Goal: Task Accomplishment & Management: Manage account settings

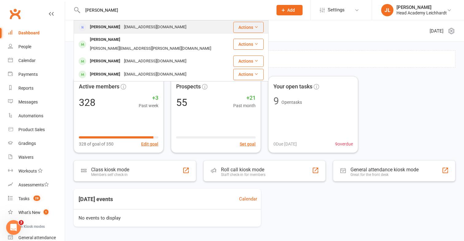
type input "[PERSON_NAME]"
click at [184, 27] on div "[PERSON_NAME] [PERSON_NAME][EMAIL_ADDRESS][DOMAIN_NAME]" at bounding box center [153, 27] width 158 height 13
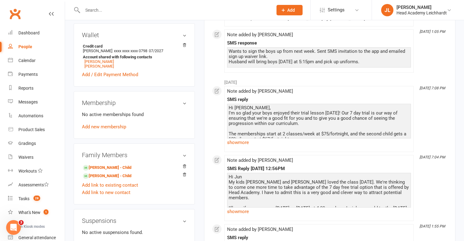
scroll to position [233, 0]
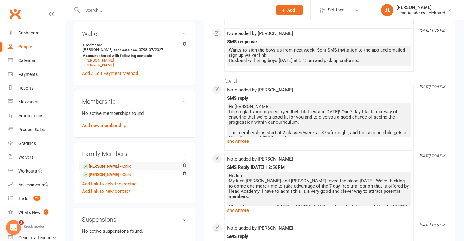
click at [93, 164] on link "[PERSON_NAME] - Child" at bounding box center [107, 166] width 48 height 6
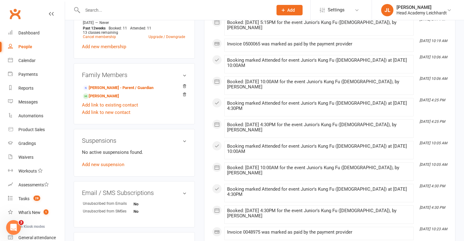
scroll to position [371, 0]
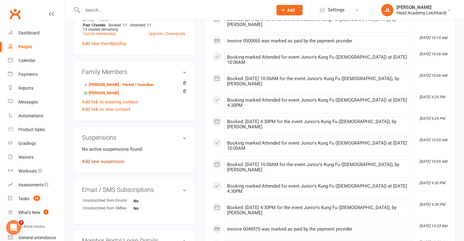
click at [116, 162] on link "Add new suspension" at bounding box center [103, 162] width 42 height 6
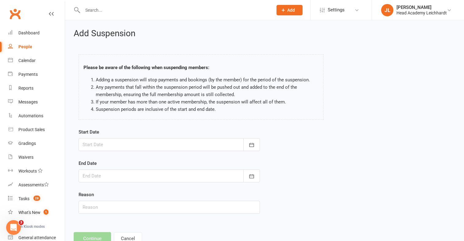
click at [150, 141] on div at bounding box center [169, 144] width 181 height 13
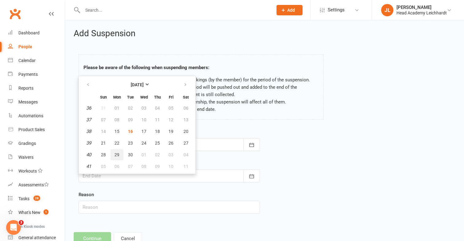
click at [122, 155] on button "29" at bounding box center [116, 154] width 13 height 11
type input "[DATE]"
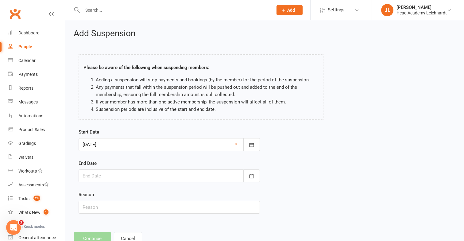
click at [115, 175] on div at bounding box center [169, 175] width 181 height 13
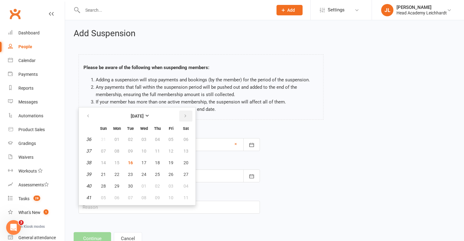
click at [181, 120] on button "button" at bounding box center [185, 115] width 13 height 11
click at [180, 146] on button "11" at bounding box center [186, 150] width 16 height 11
type input "[DATE]"
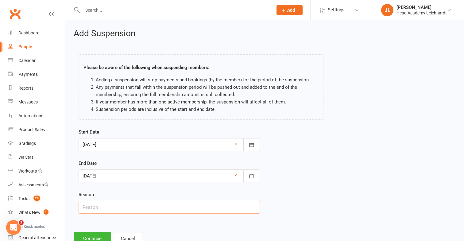
click at [119, 209] on input "text" at bounding box center [169, 207] width 181 height 13
type input "Family visiting from [GEOGRAPHIC_DATA]"
click at [94, 237] on button "Continue" at bounding box center [92, 238] width 37 height 13
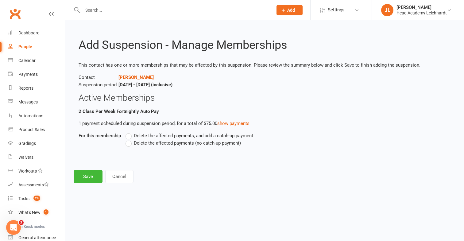
click at [132, 145] on label "Delete the affected payments (no catch-up payment)" at bounding box center [182, 142] width 115 height 7
click at [129, 139] on input "Delete the affected payments (no catch-up payment)" at bounding box center [127, 139] width 4 height 0
click at [92, 173] on button "Save" at bounding box center [88, 176] width 29 height 13
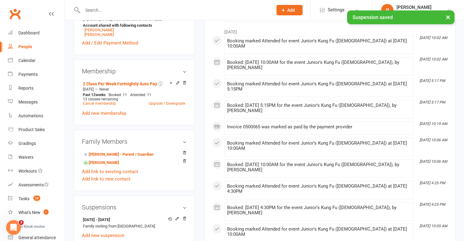
scroll to position [318, 0]
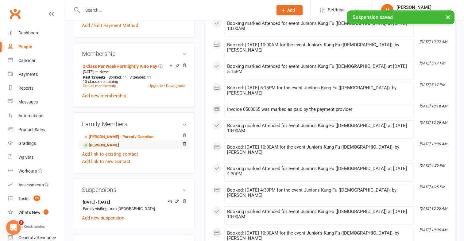
click at [119, 145] on link "[PERSON_NAME]" at bounding box center [101, 145] width 36 height 6
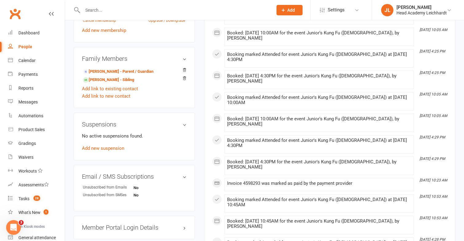
scroll to position [390, 0]
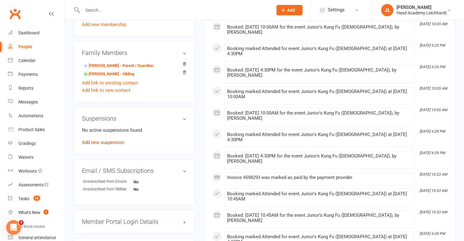
click at [107, 142] on link "Add new suspension" at bounding box center [103, 143] width 42 height 6
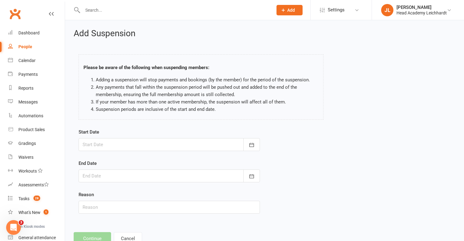
click at [109, 142] on div at bounding box center [169, 144] width 181 height 13
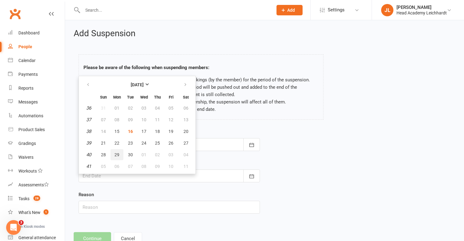
click at [117, 156] on span "29" at bounding box center [116, 154] width 5 height 5
type input "[DATE]"
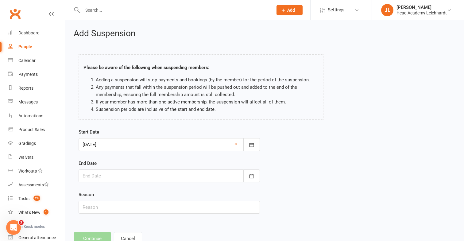
click at [110, 189] on form "Start Date [DATE] [DATE] Sun Mon Tue Wed Thu Fri Sat 36 31 01 02 03 04 05 06 37…" at bounding box center [169, 170] width 181 height 85
click at [111, 182] on div at bounding box center [169, 175] width 181 height 13
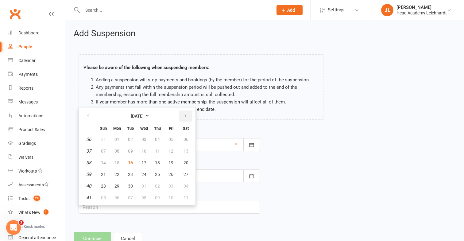
click at [184, 116] on icon "button" at bounding box center [185, 116] width 4 height 5
click at [184, 145] on button "11" at bounding box center [186, 150] width 16 height 11
type input "[DATE]"
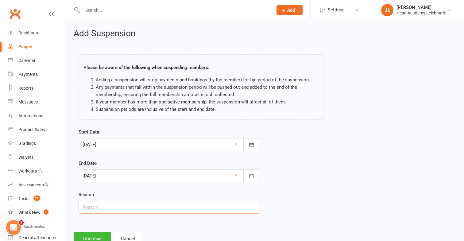
click at [134, 203] on input "text" at bounding box center [169, 207] width 181 height 13
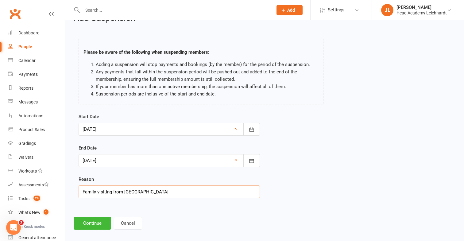
scroll to position [21, 0]
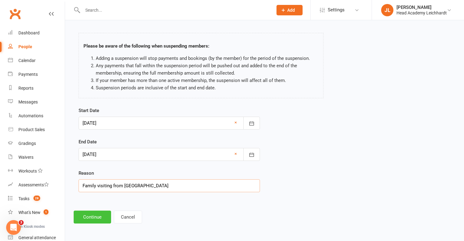
type input "Family visiting from [GEOGRAPHIC_DATA]"
click at [97, 213] on button "Continue" at bounding box center [92, 216] width 37 height 13
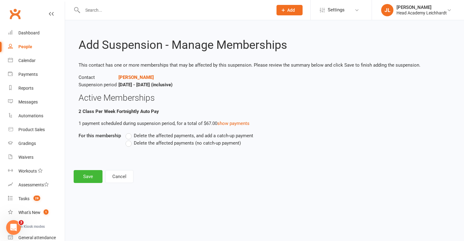
click at [152, 144] on span "Delete the affected payments (no catch-up payment)" at bounding box center [187, 142] width 107 height 6
click at [129, 139] on input "Delete the affected payments (no catch-up payment)" at bounding box center [127, 139] width 4 height 0
click at [84, 174] on button "Save" at bounding box center [88, 176] width 29 height 13
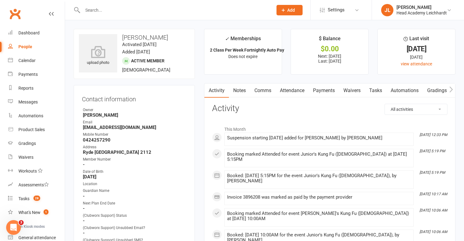
click at [320, 89] on link "Payments" at bounding box center [324, 90] width 30 height 14
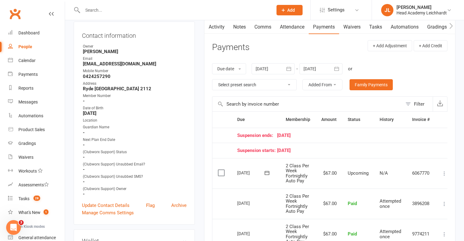
scroll to position [54, 0]
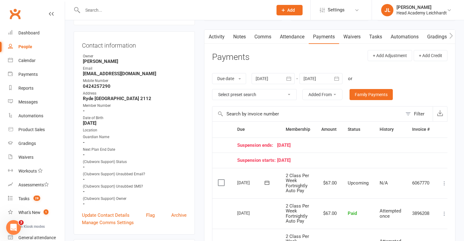
click at [305, 79] on div at bounding box center [320, 78] width 43 height 11
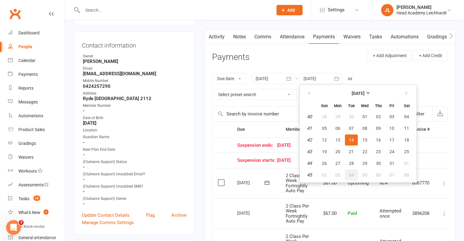
click at [357, 171] on button "04" at bounding box center [351, 174] width 13 height 11
type input "[DATE]"
